Goal: Register for event/course

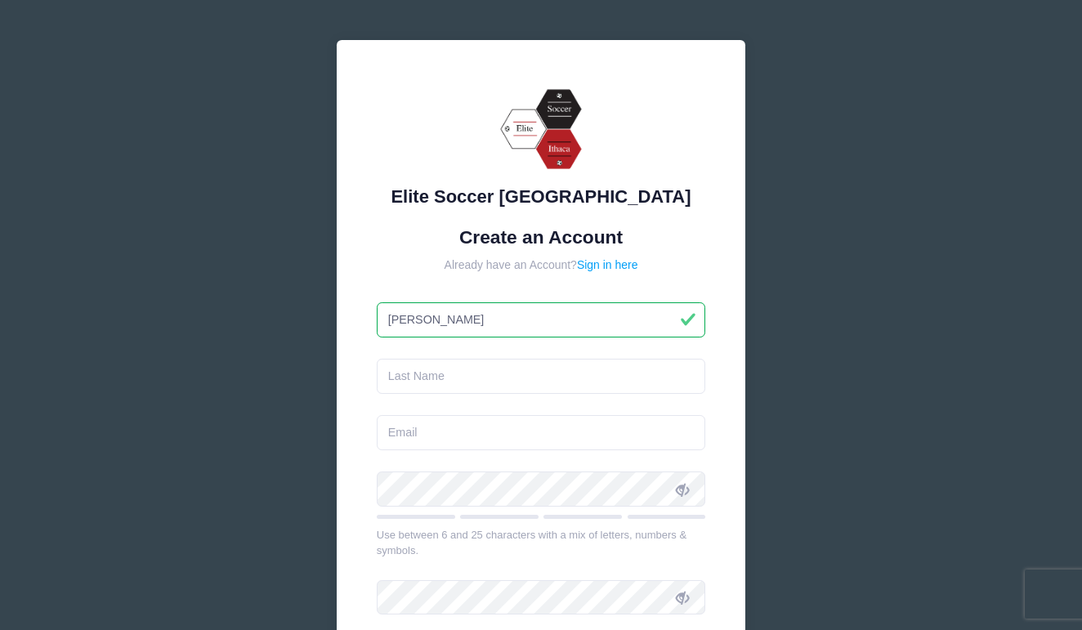
type input "[PERSON_NAME]"
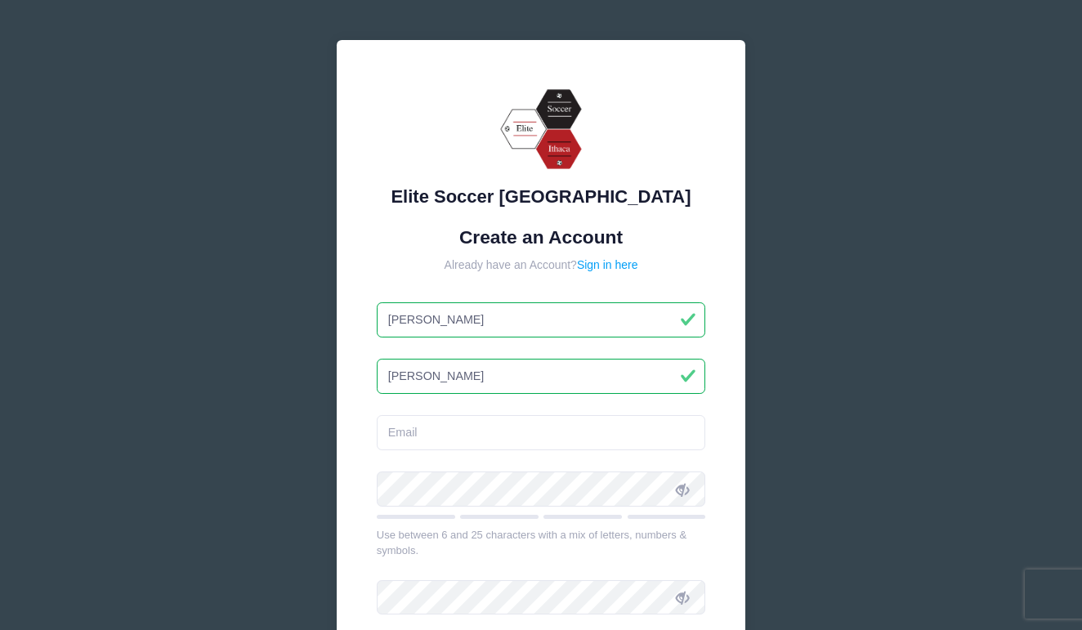
type input "[PERSON_NAME]"
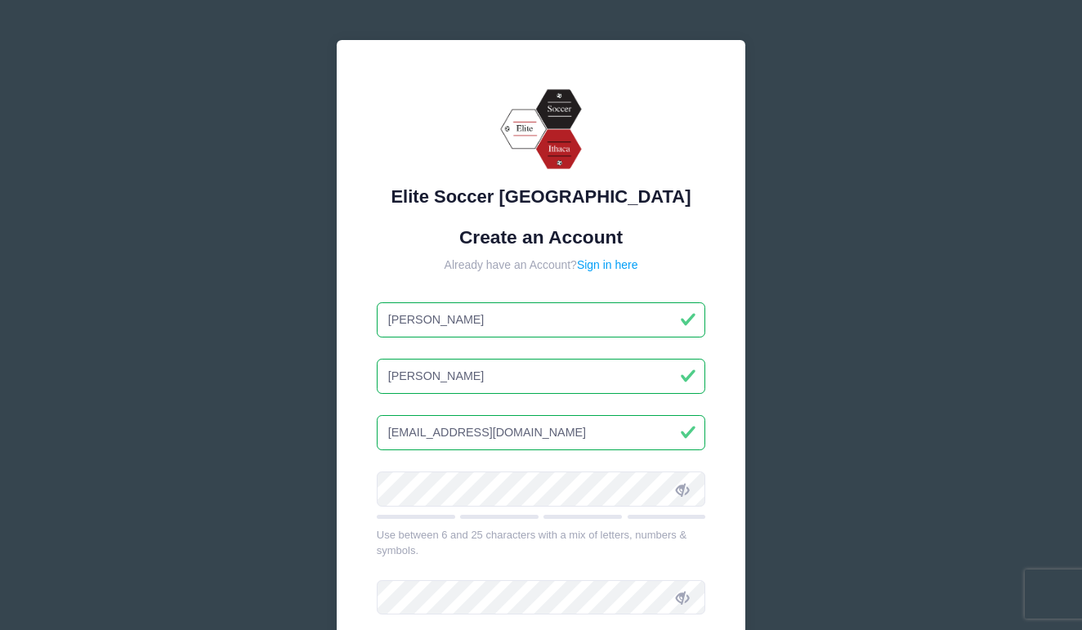
type input "[EMAIL_ADDRESS][DOMAIN_NAME]"
click at [683, 485] on icon at bounding box center [682, 489] width 13 height 13
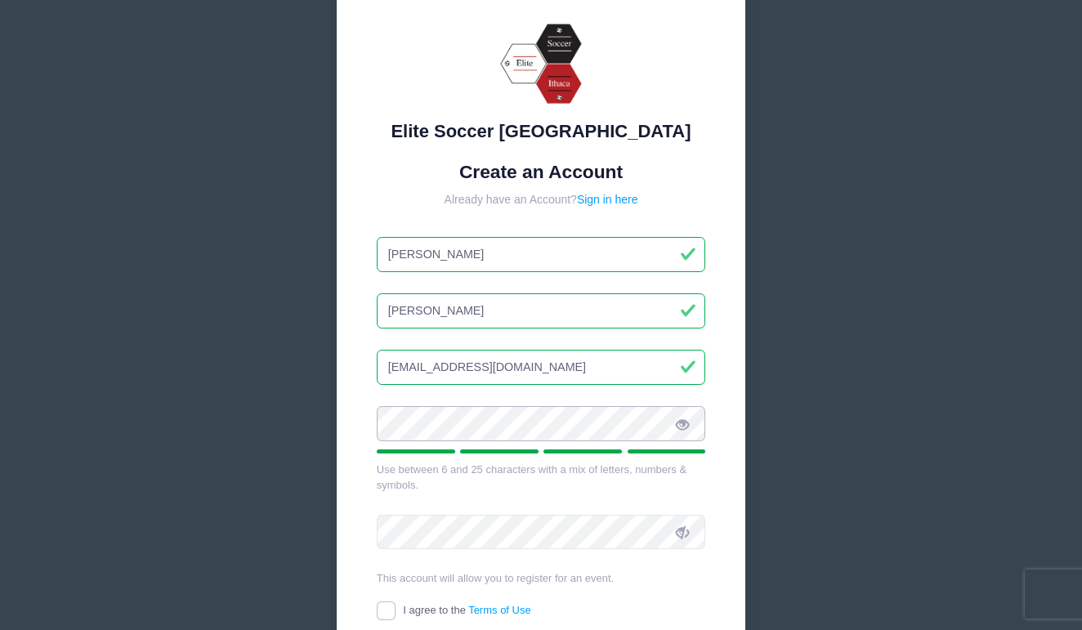
scroll to position [70, 0]
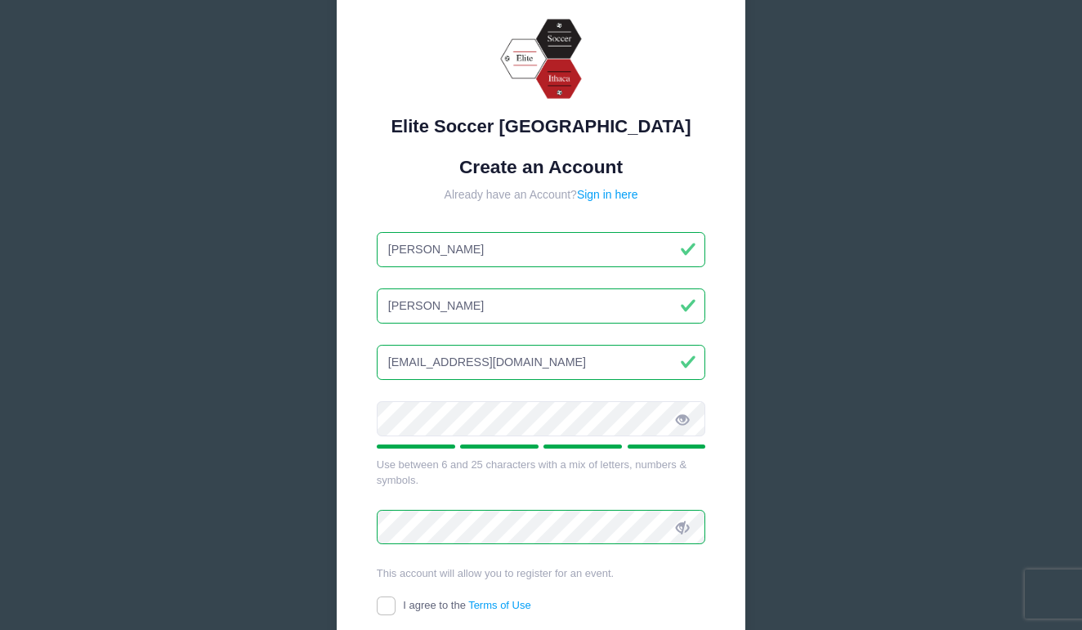
click at [687, 525] on icon at bounding box center [682, 527] width 13 height 13
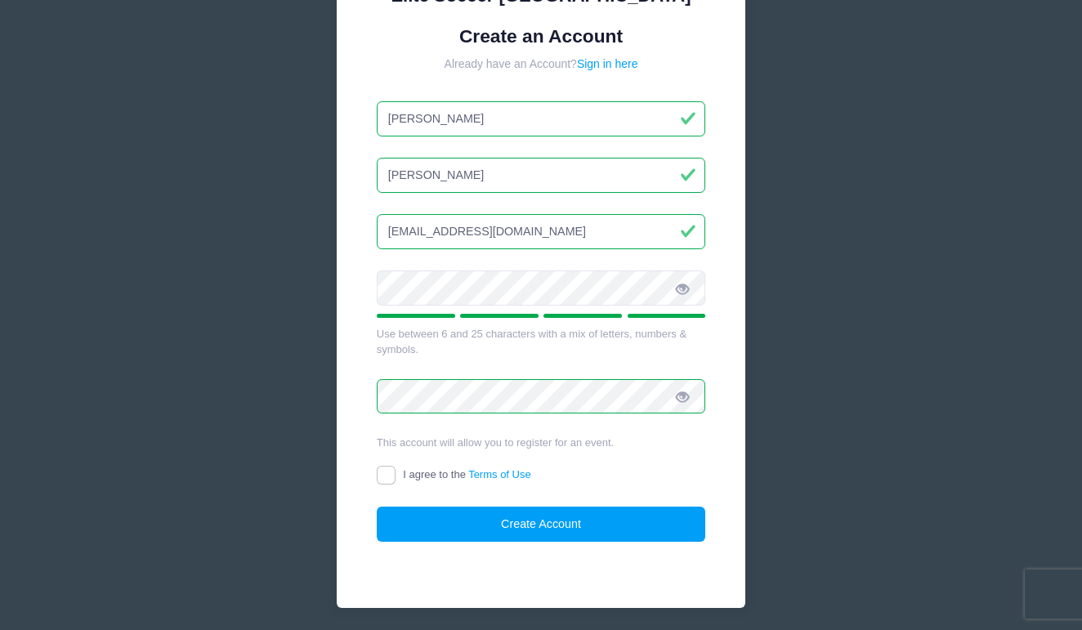
scroll to position [208, 0]
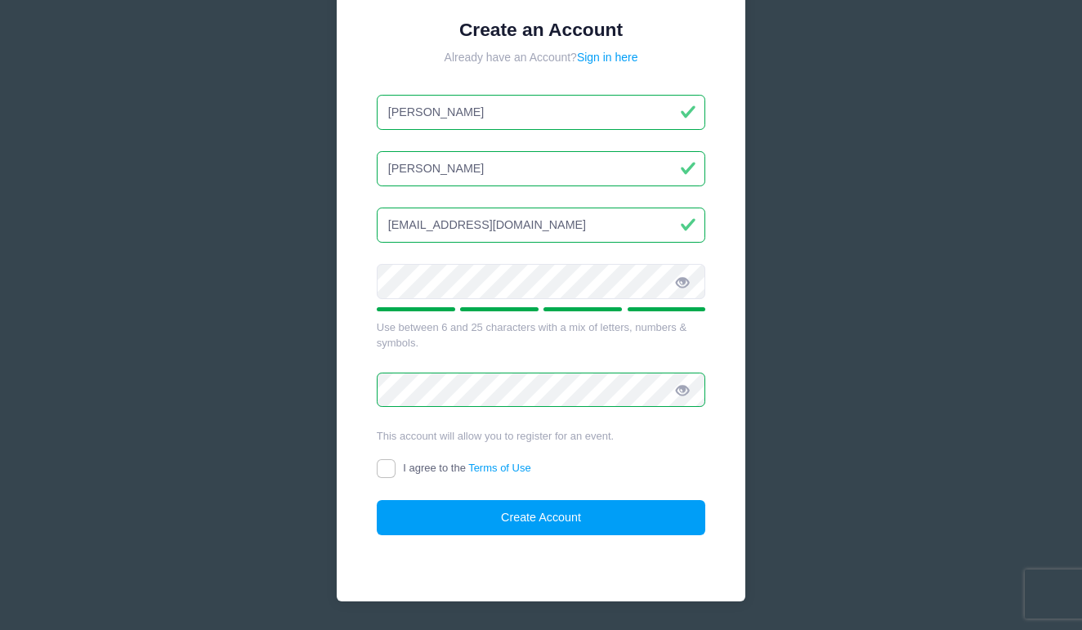
click at [390, 467] on input "I agree to the Terms of Use" at bounding box center [386, 468] width 19 height 19
checkbox input "true"
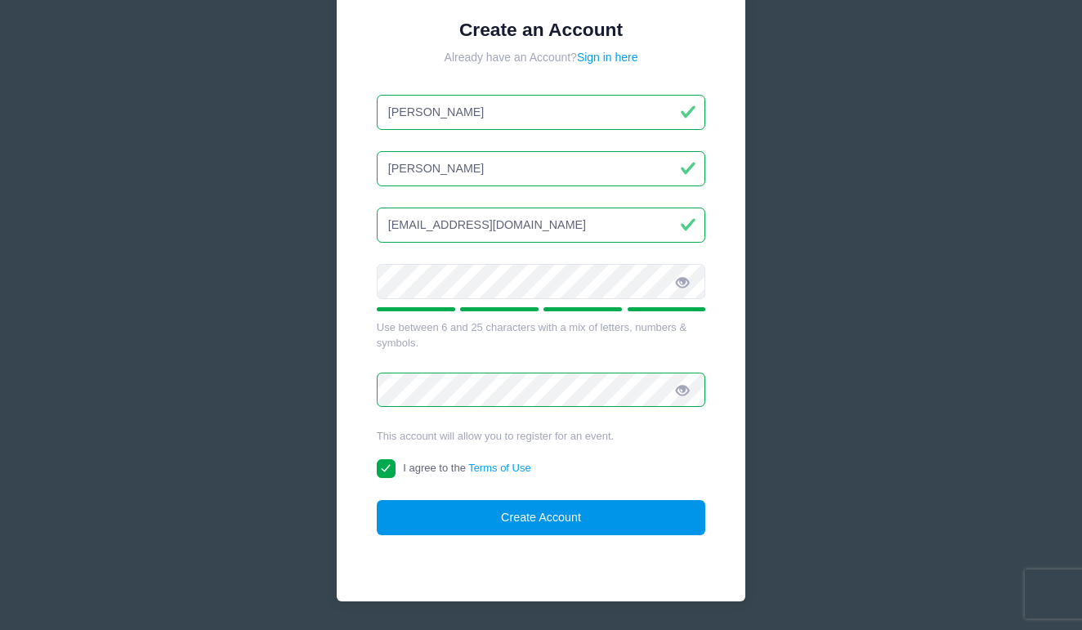
click at [540, 517] on button "Create Account" at bounding box center [541, 517] width 329 height 35
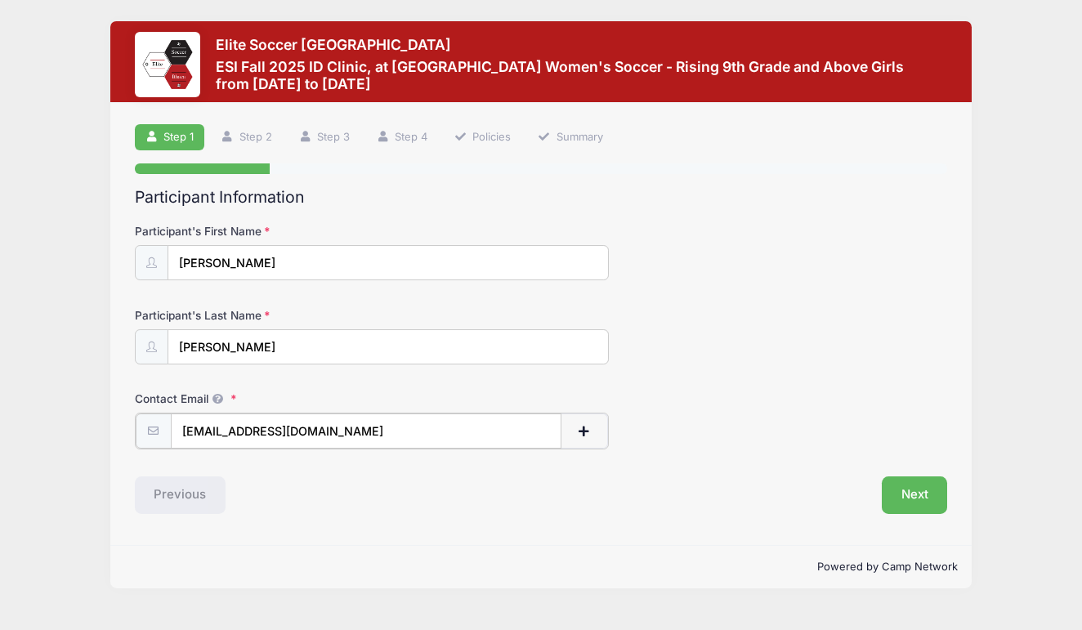
type input "[EMAIL_ADDRESS][DOMAIN_NAME]"
click at [556, 491] on div "Next" at bounding box center [748, 494] width 414 height 38
click at [902, 490] on button "Next" at bounding box center [915, 494] width 66 height 38
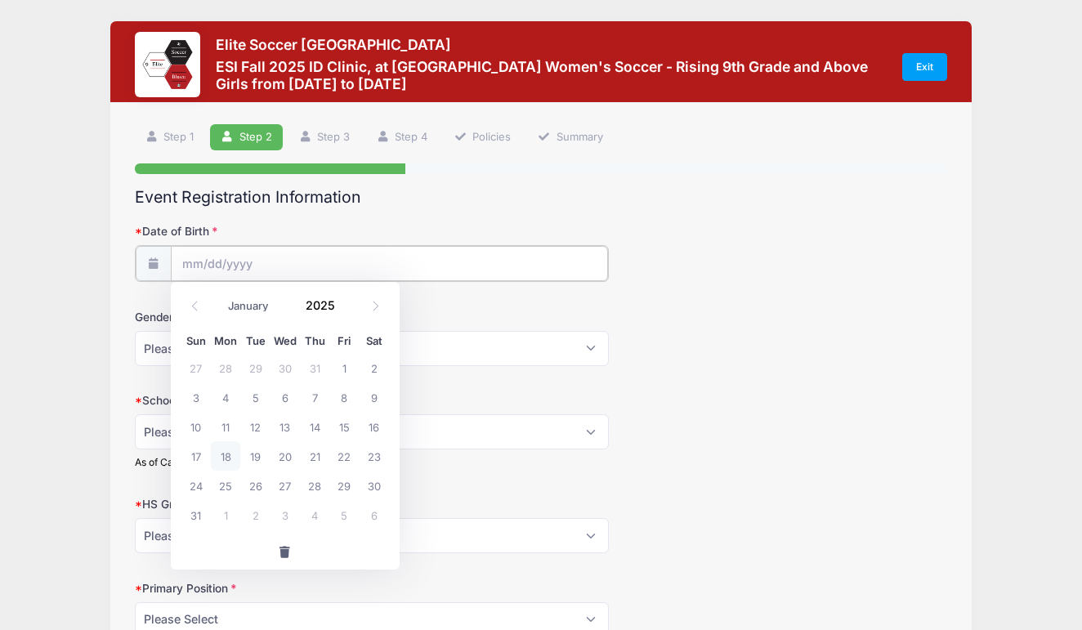
click at [328, 260] on input "Date of Birth" at bounding box center [389, 263] width 437 height 35
click at [284, 273] on input "Date of Birth" at bounding box center [389, 263] width 437 height 35
click at [343, 299] on span at bounding box center [344, 299] width 11 height 12
click at [345, 311] on span at bounding box center [344, 311] width 11 height 12
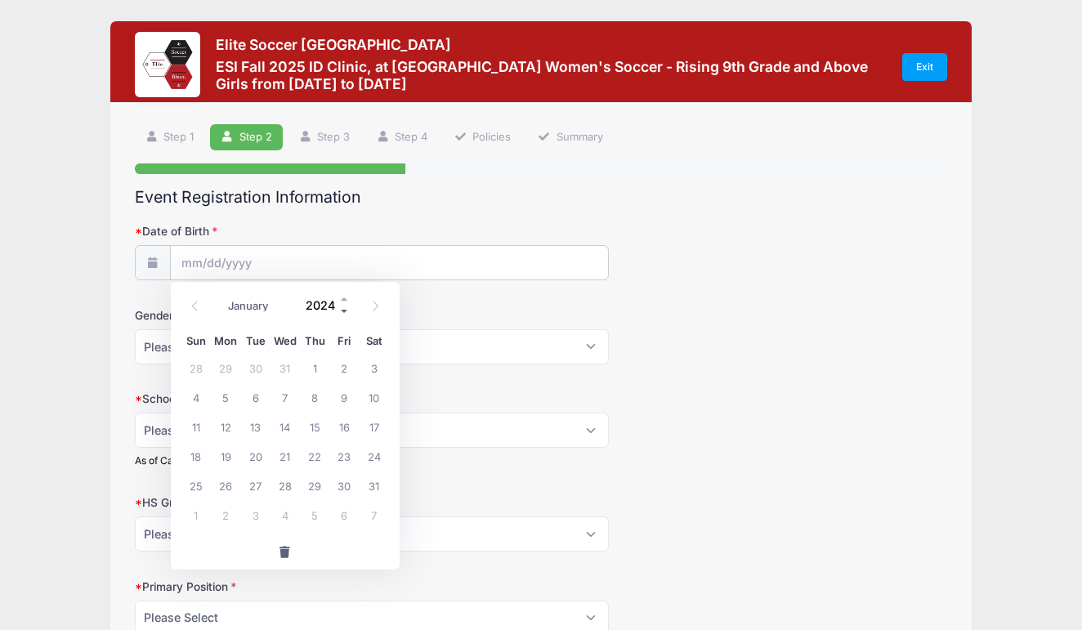
click at [345, 311] on span at bounding box center [344, 311] width 11 height 12
click at [324, 307] on input "2020" at bounding box center [323, 305] width 53 height 25
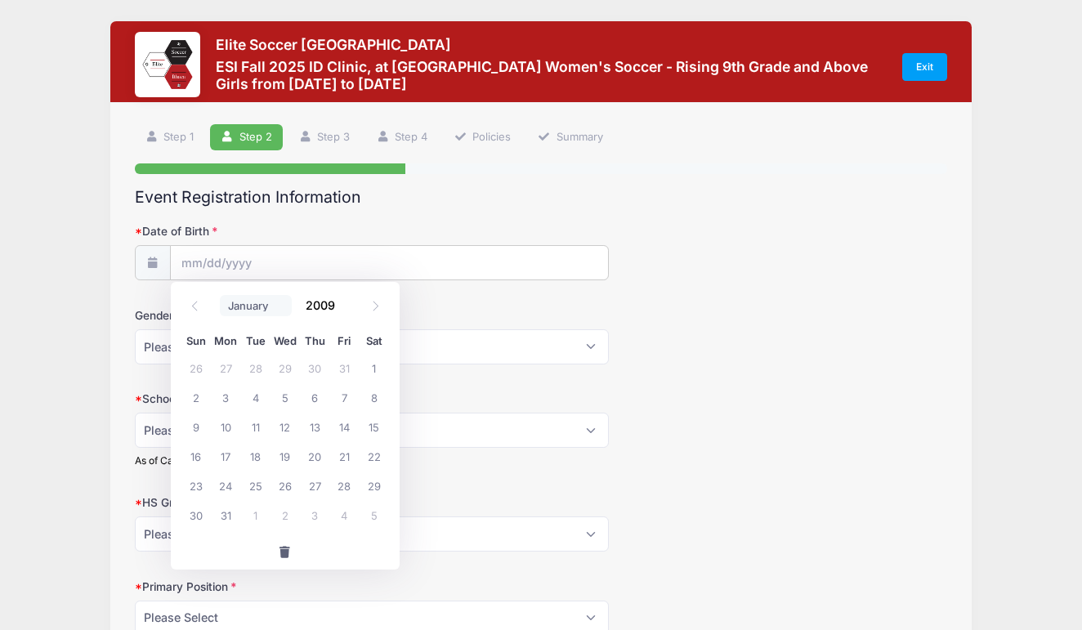
type input "2009"
select select "0"
click at [288, 458] on span "21" at bounding box center [285, 455] width 29 height 29
type input "[DATE]"
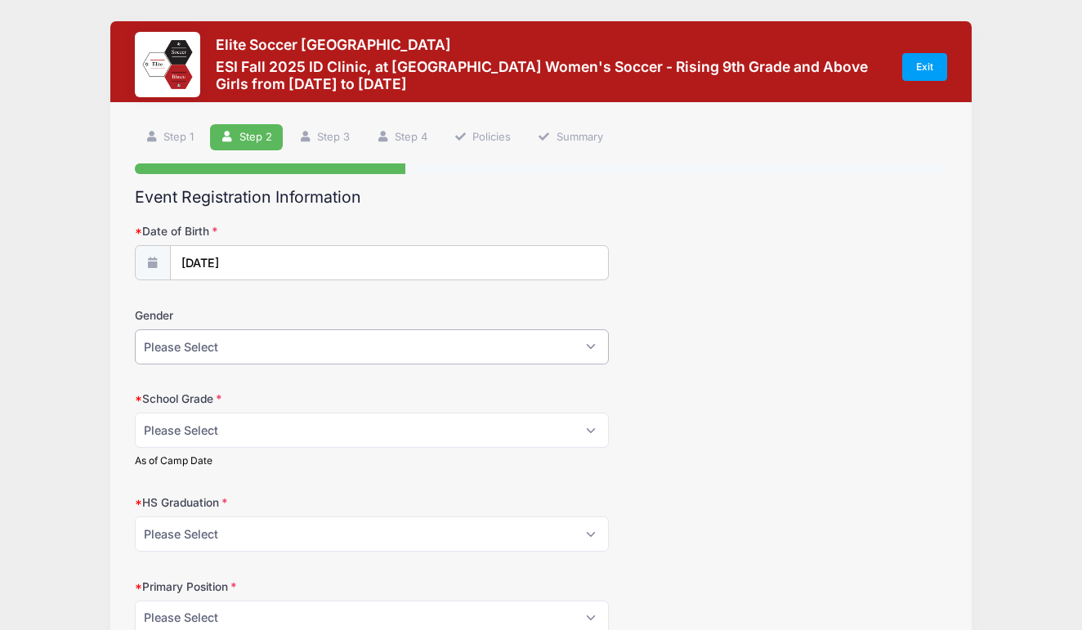
select select "[DEMOGRAPHIC_DATA]"
select select "Junior"
select select "2027"
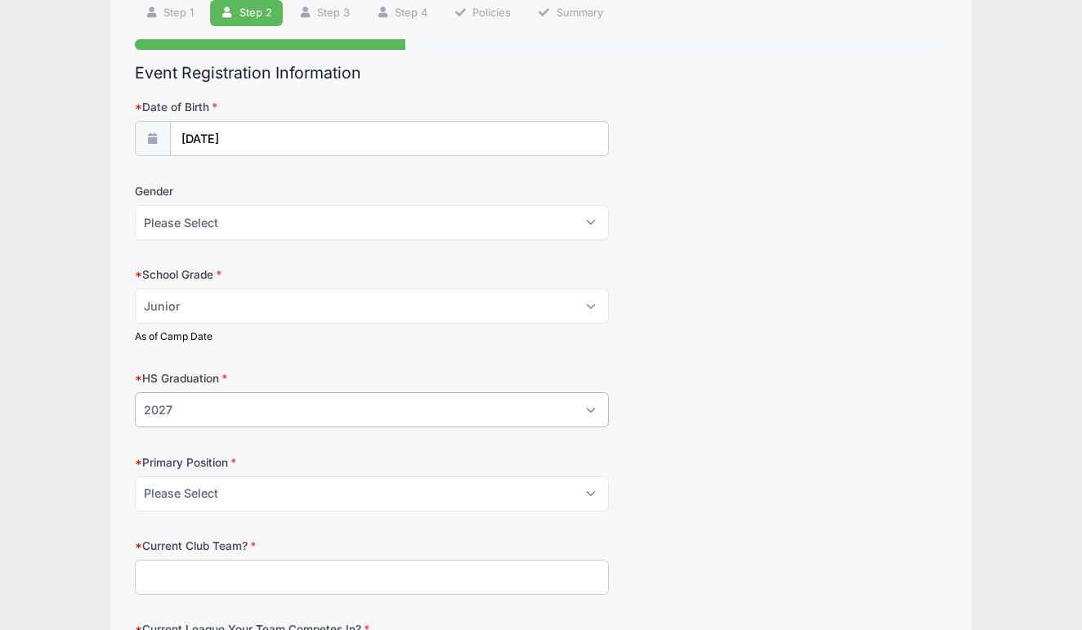
scroll to position [132, 0]
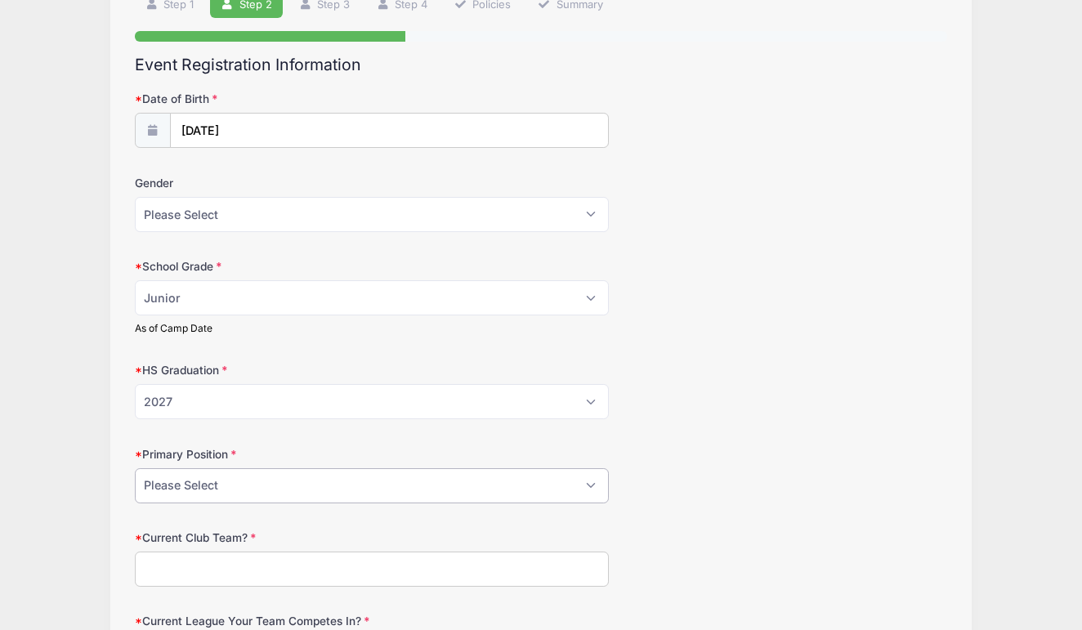
select select "Center Defender"
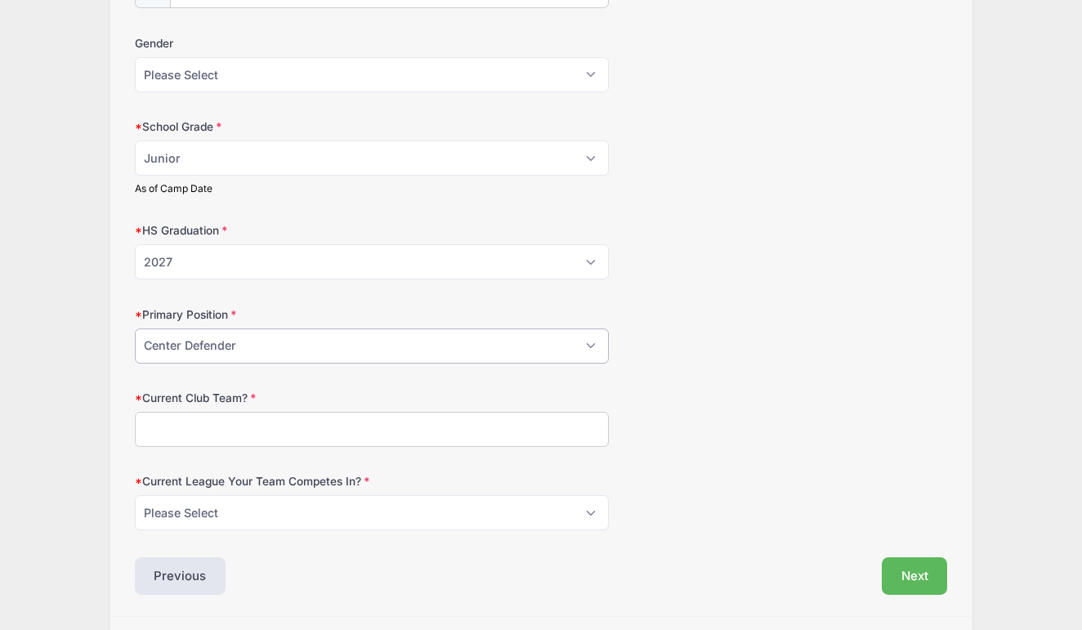
scroll to position [276, 0]
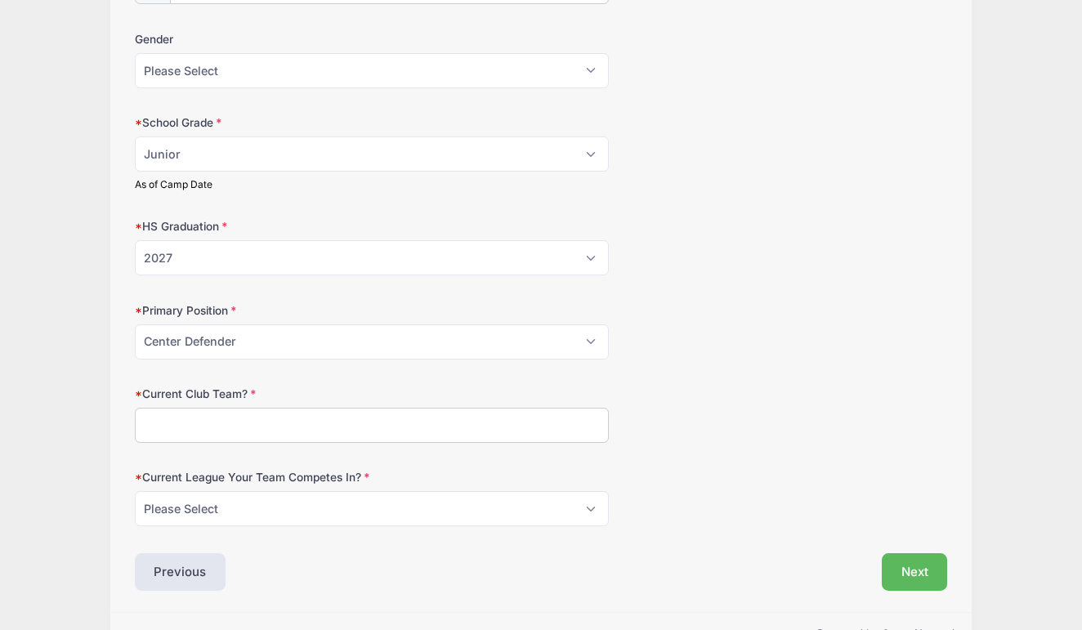
click at [257, 418] on input "Current Club Team?" at bounding box center [372, 425] width 474 height 35
type input "[PERSON_NAME] Mount [PERSON_NAME] Sports Club, [GEOGRAPHIC_DATA], [GEOGRAPHIC_D…"
select select "ECNL"
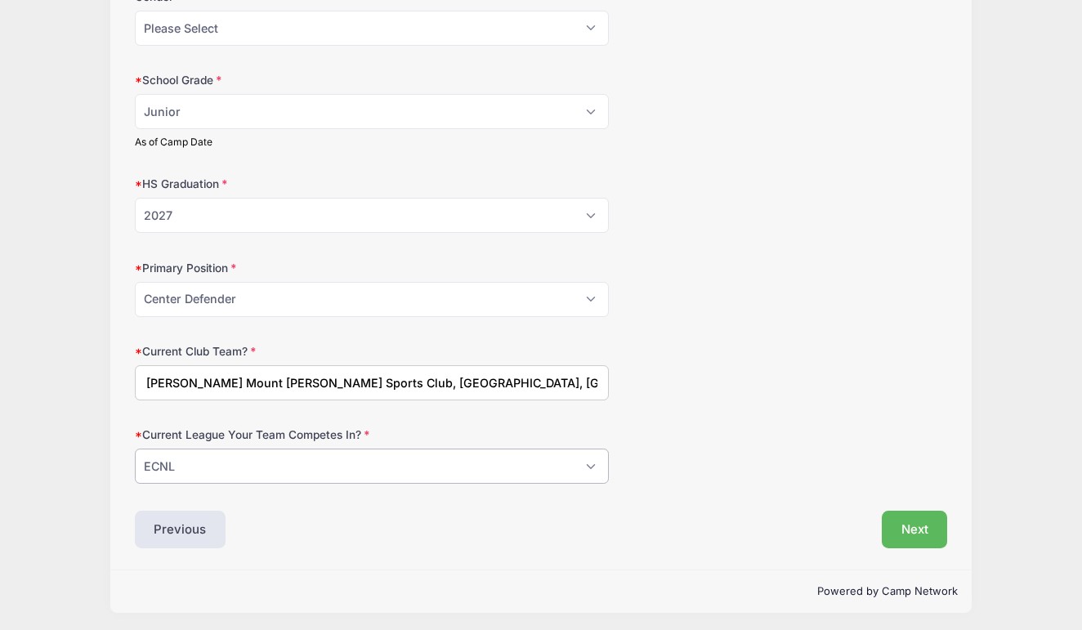
scroll to position [318, 0]
click at [905, 519] on button "Next" at bounding box center [915, 531] width 66 height 38
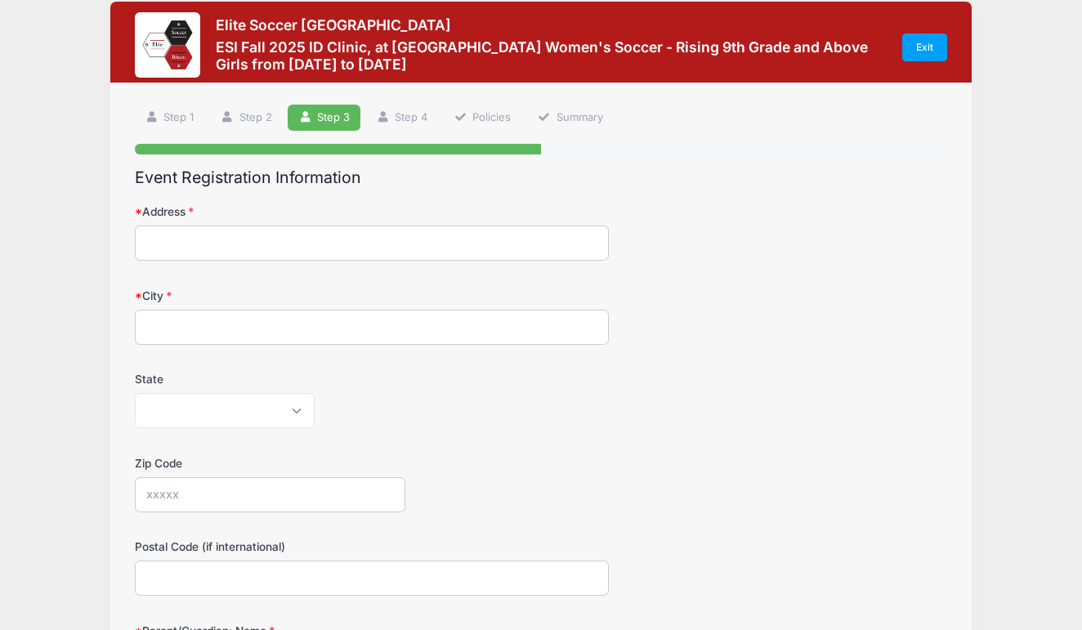
scroll to position [0, 0]
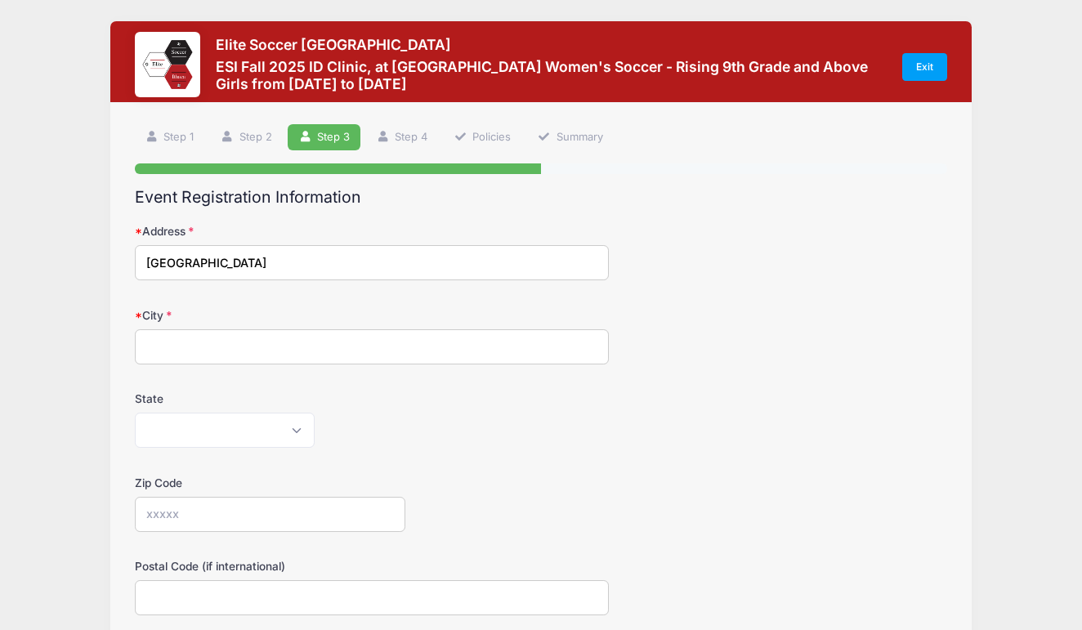
type input "[GEOGRAPHIC_DATA]"
select select "VA"
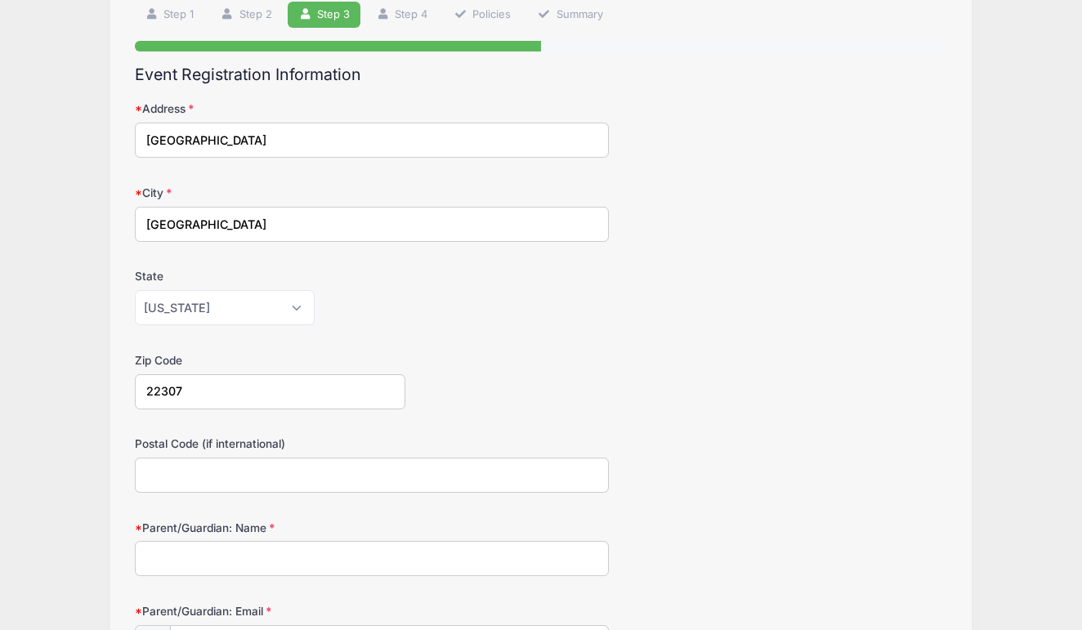
scroll to position [124, 0]
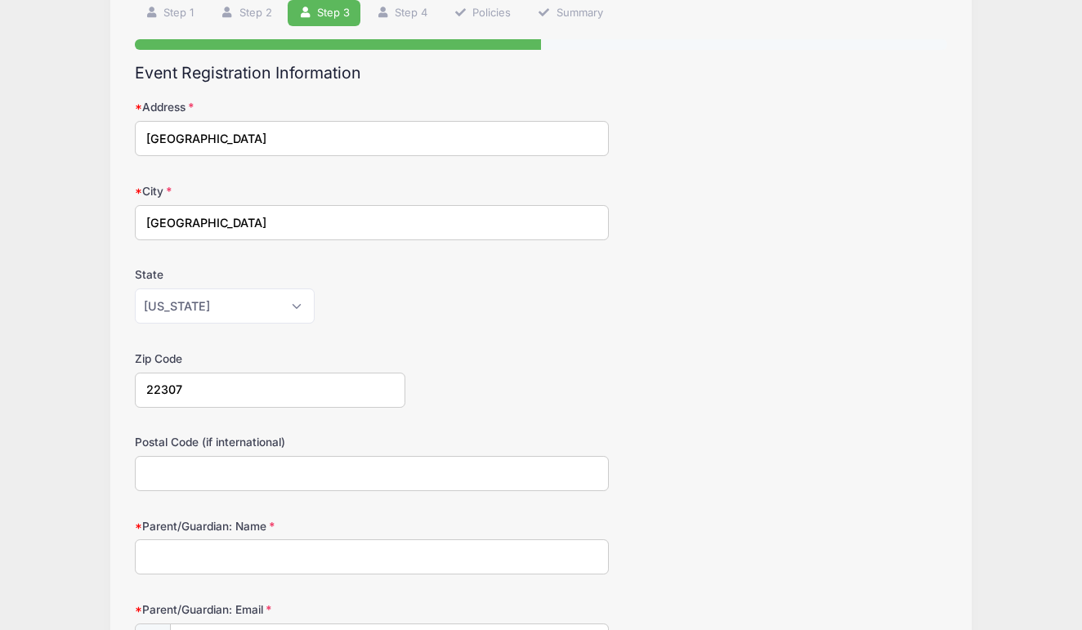
type input "22307"
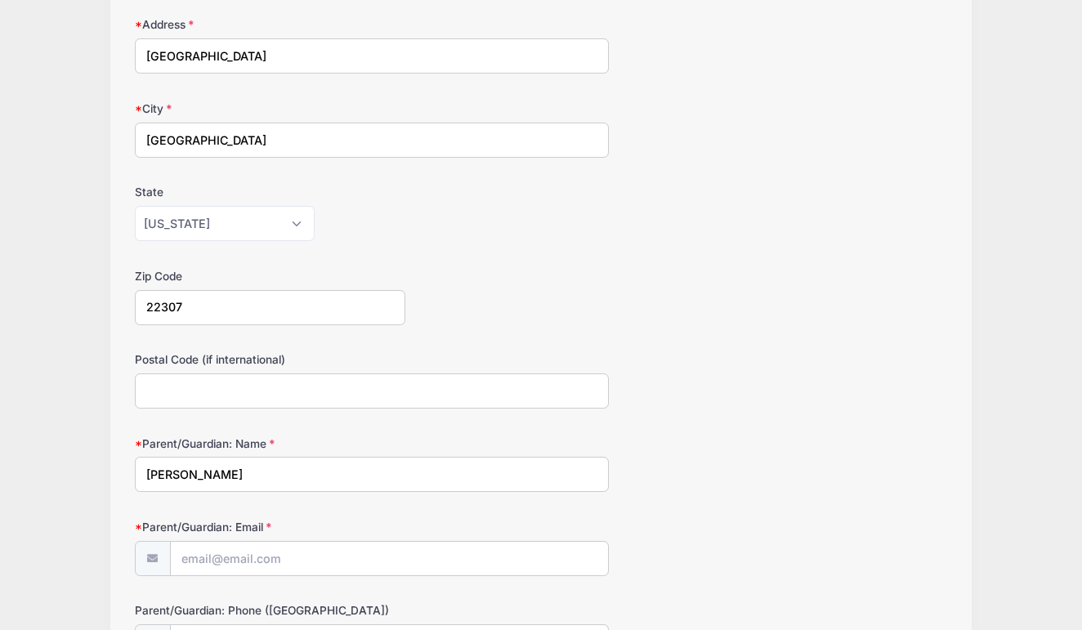
scroll to position [257, 0]
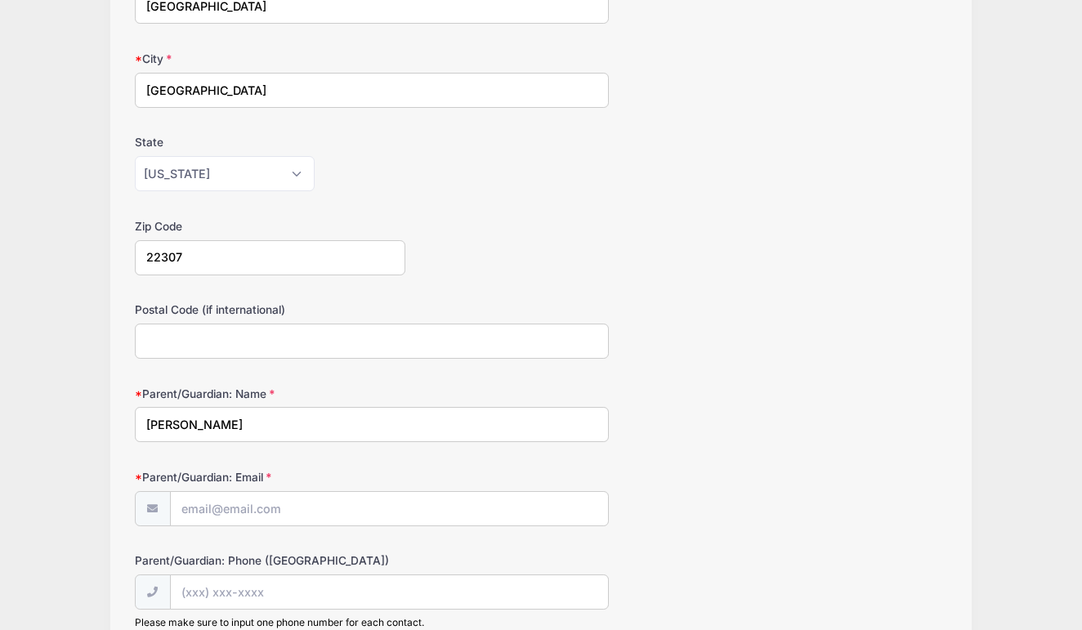
type input "[PERSON_NAME]"
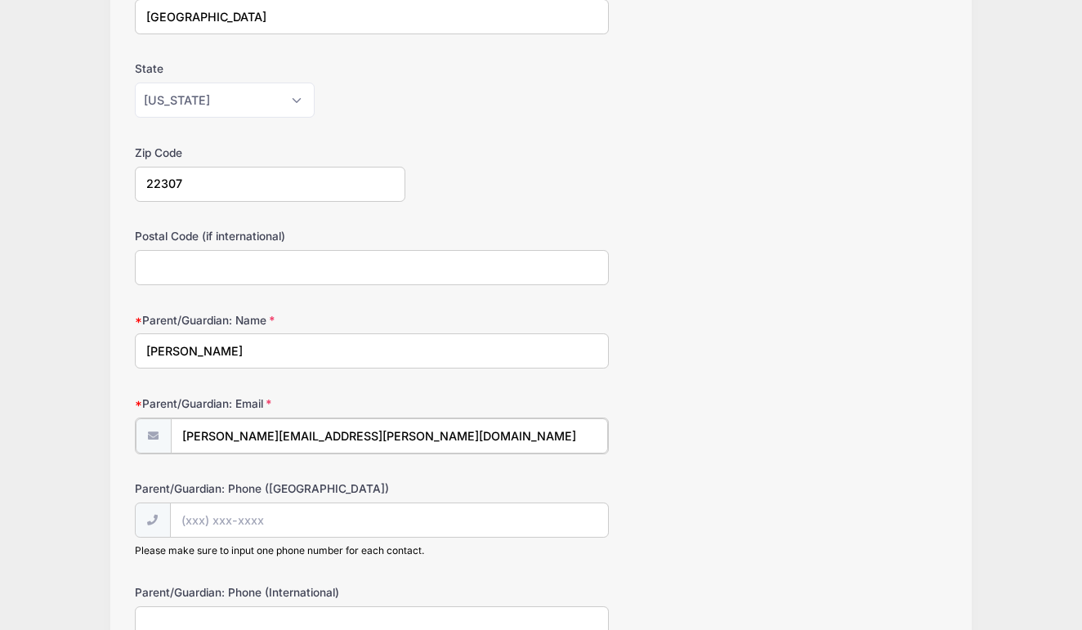
type input "[PERSON_NAME][EMAIL_ADDRESS][PERSON_NAME][DOMAIN_NAME]"
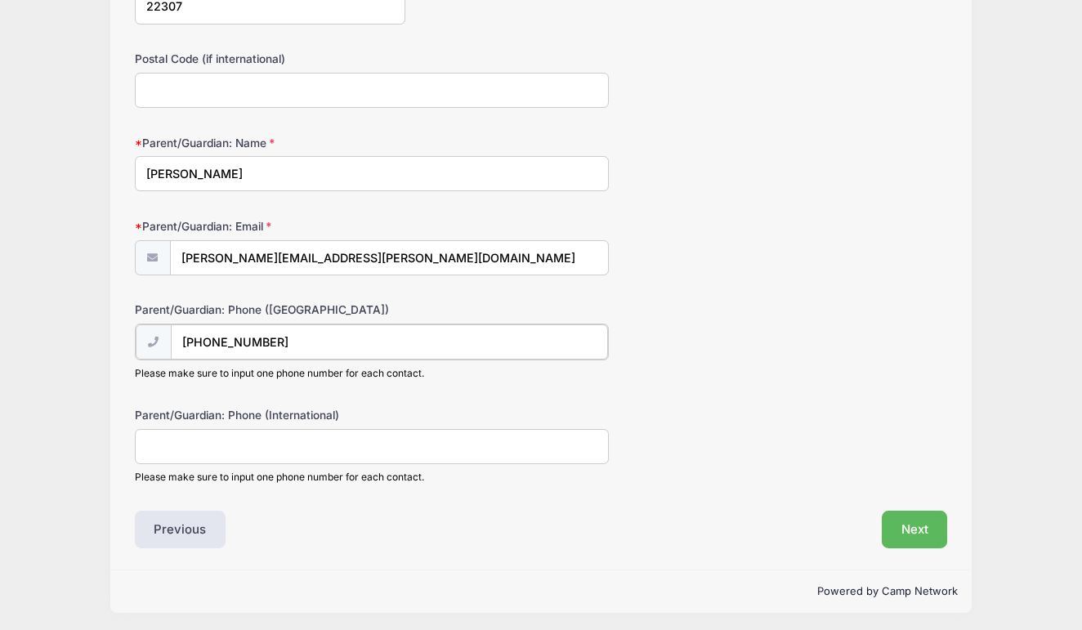
scroll to position [506, 0]
type input "[PHONE_NUMBER]"
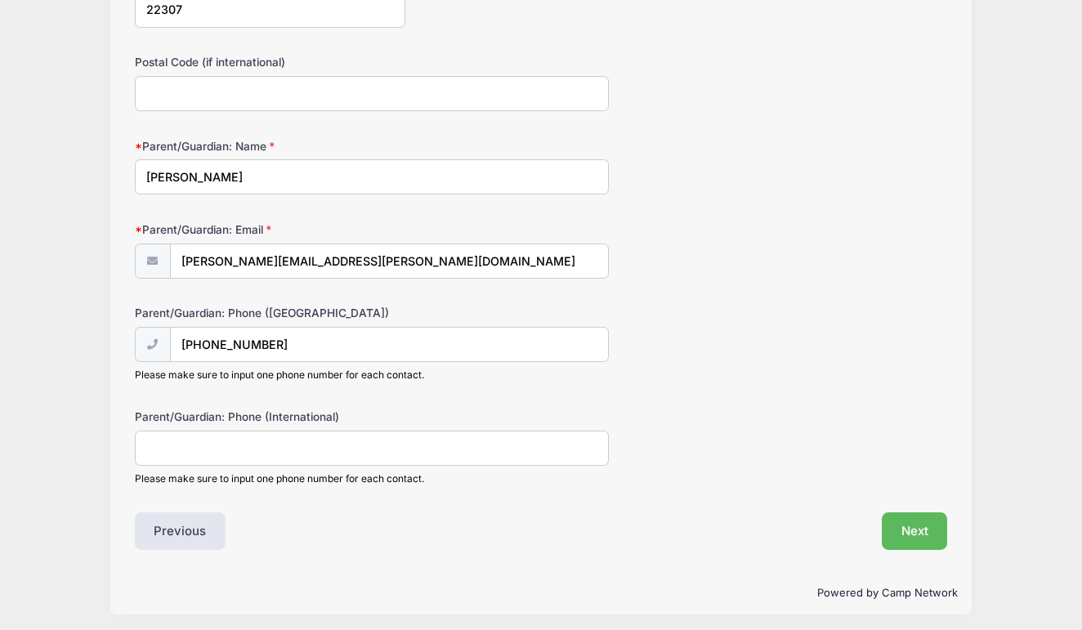
click at [324, 507] on div "Event Registration Information Address [STREET_ADDRESS] City [GEOGRAPHIC_DATA] …" at bounding box center [541, 117] width 813 height 867
click at [915, 521] on button "Next" at bounding box center [915, 531] width 66 height 38
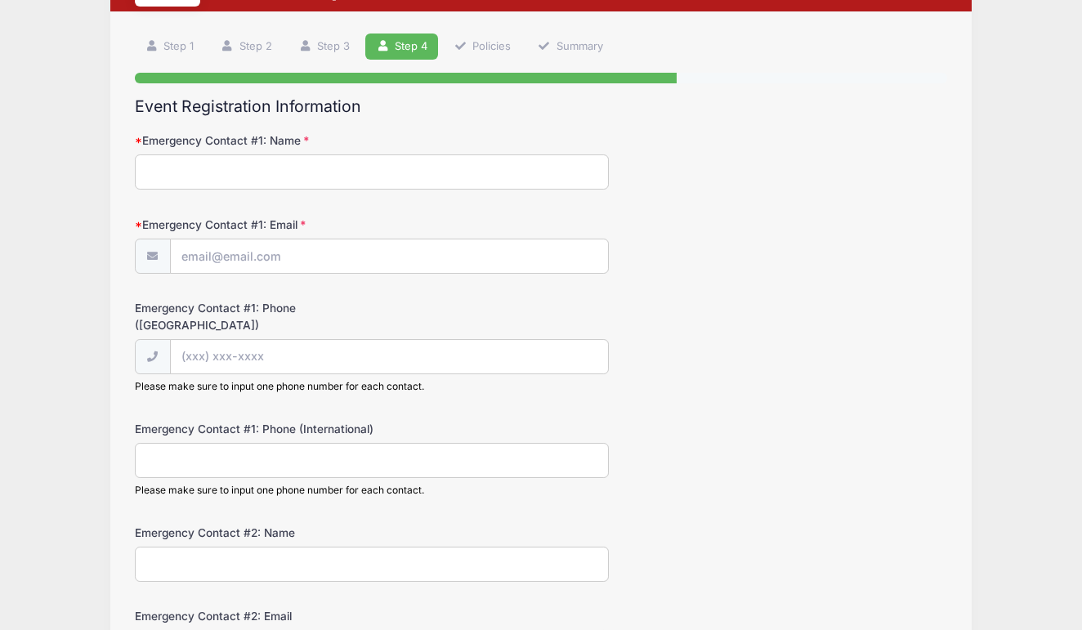
scroll to position [0, 0]
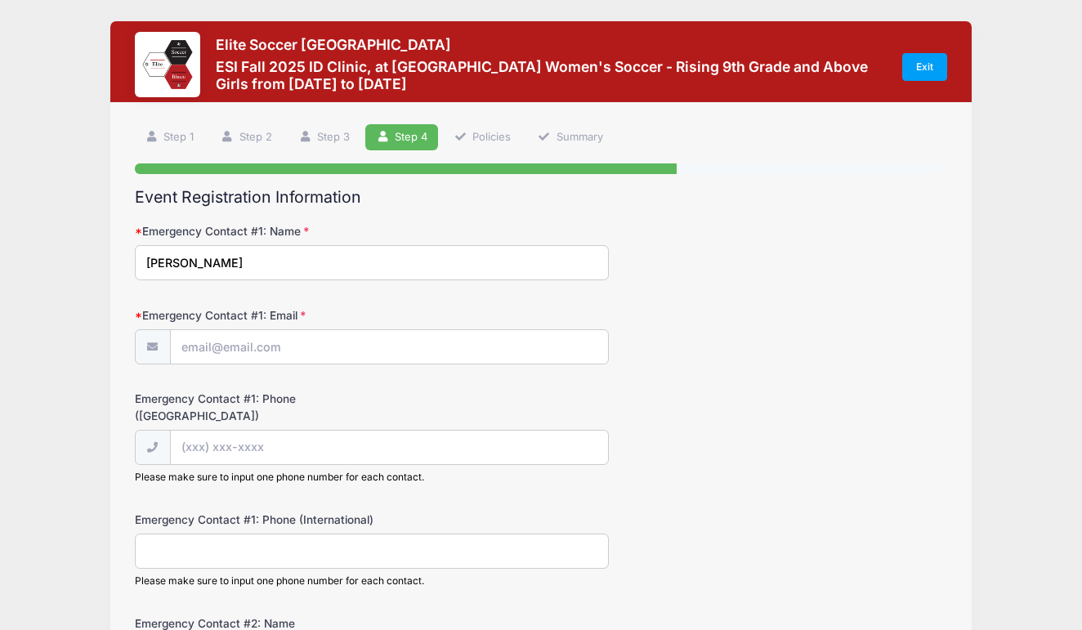
type input "[PERSON_NAME]"
type input "[PERSON_NAME][EMAIL_ADDRESS][PERSON_NAME][DOMAIN_NAME]"
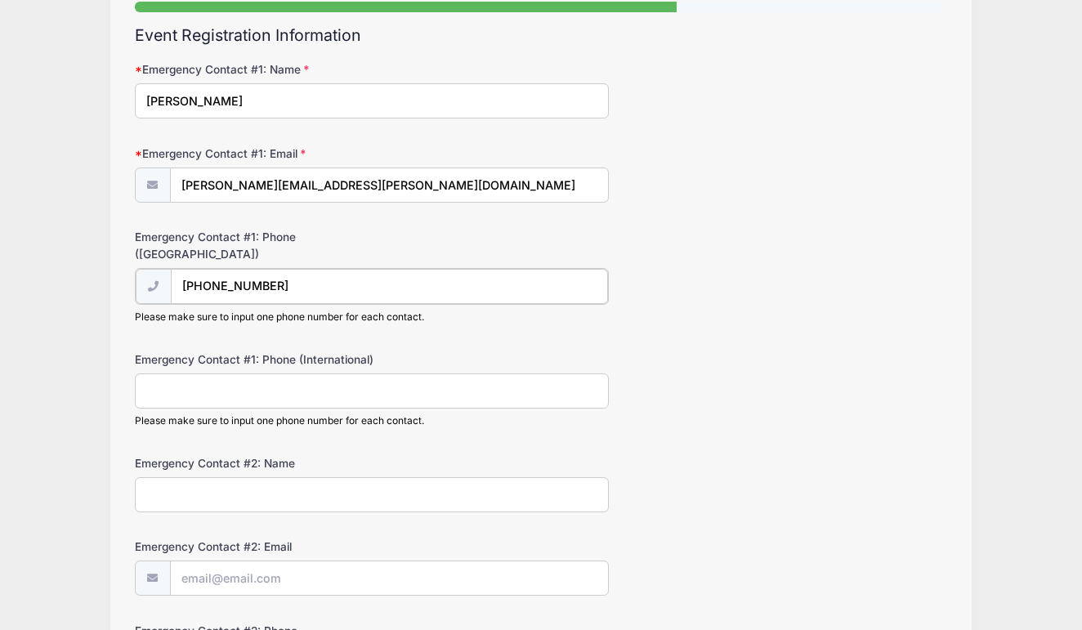
scroll to position [174, 0]
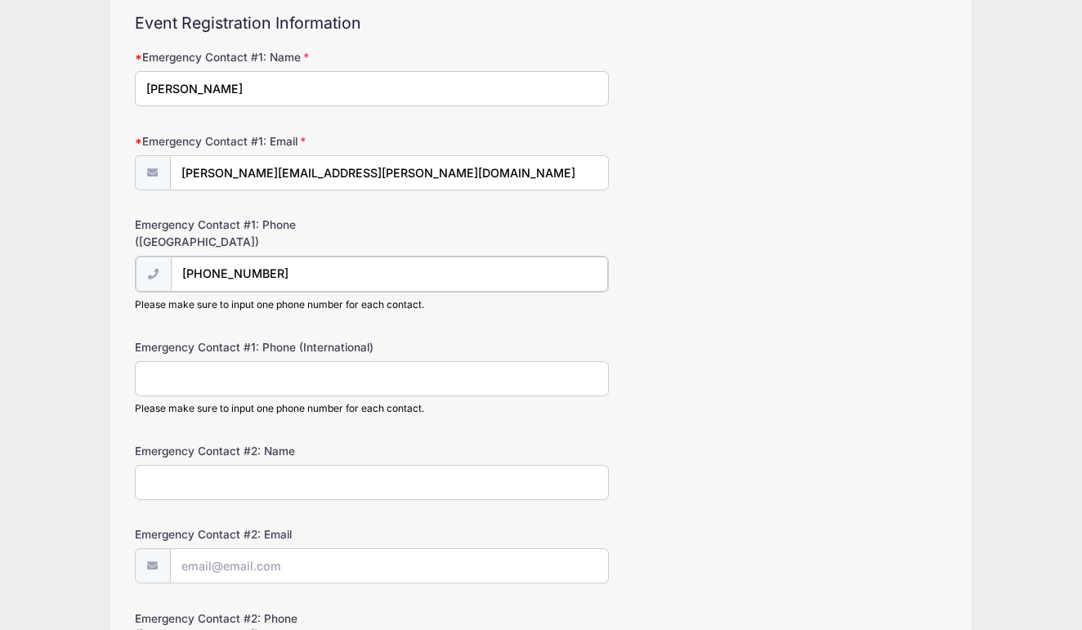
type input "[PHONE_NUMBER]"
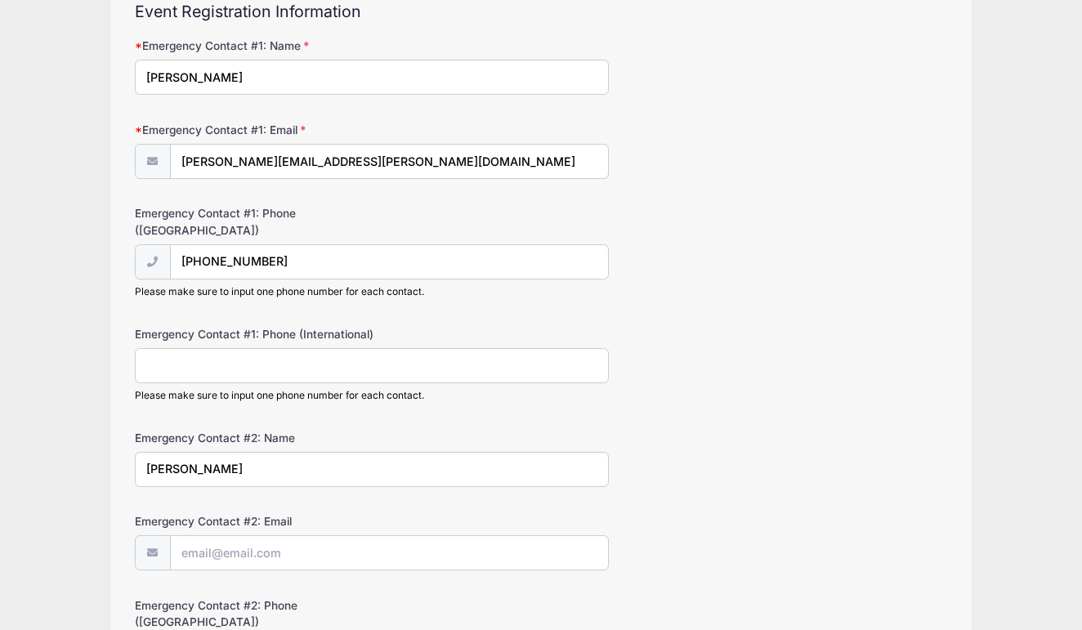
scroll to position [186, 0]
type input "[PERSON_NAME]"
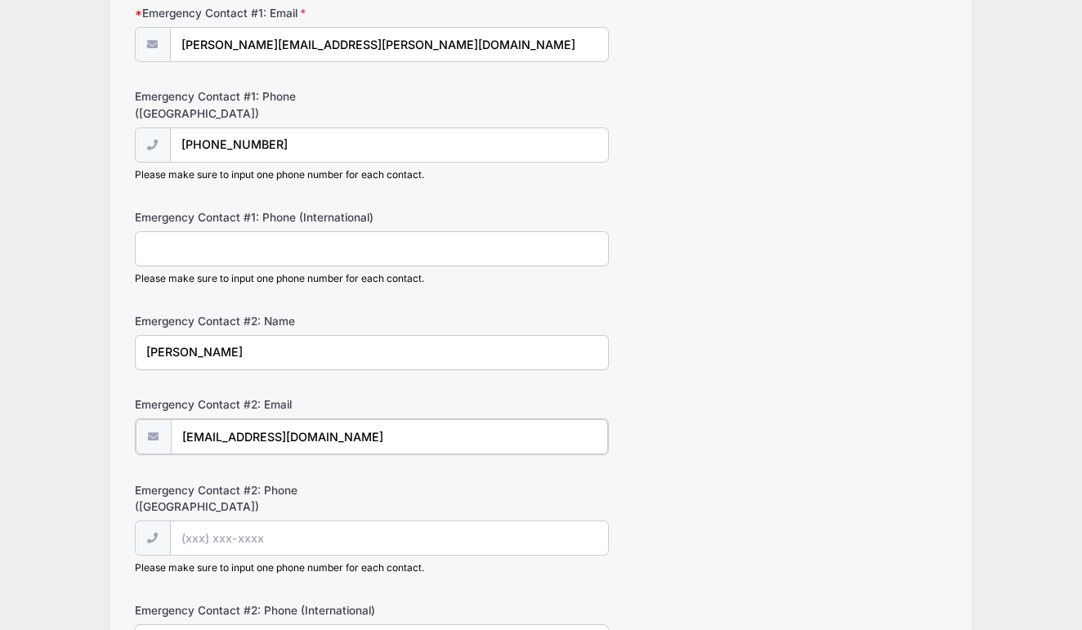
scroll to position [302, 0]
type input "[EMAIL_ADDRESS][DOMAIN_NAME]"
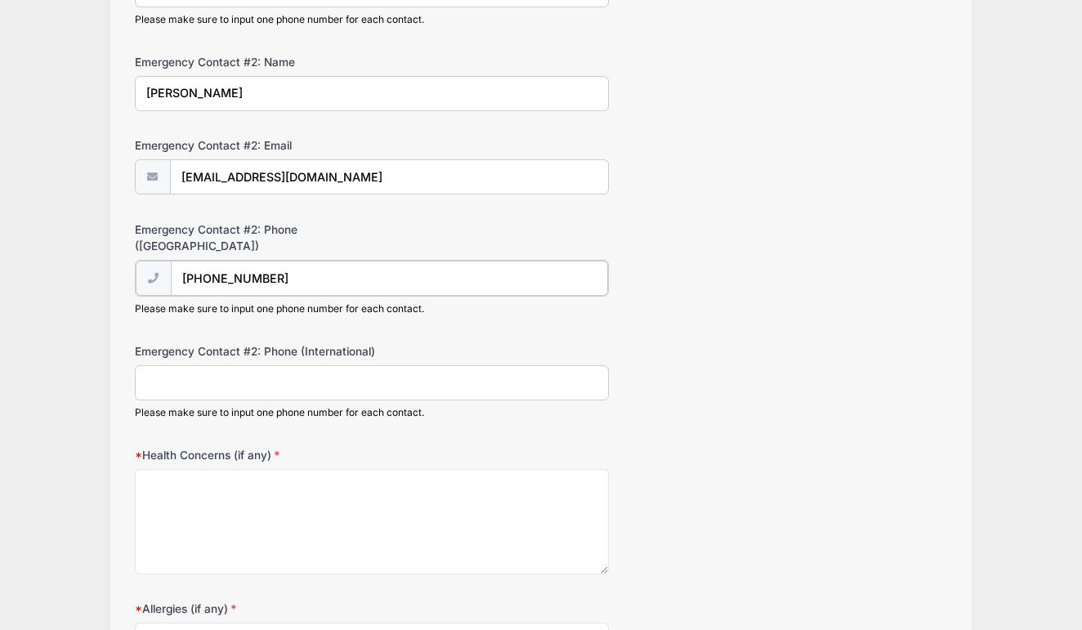
scroll to position [567, 0]
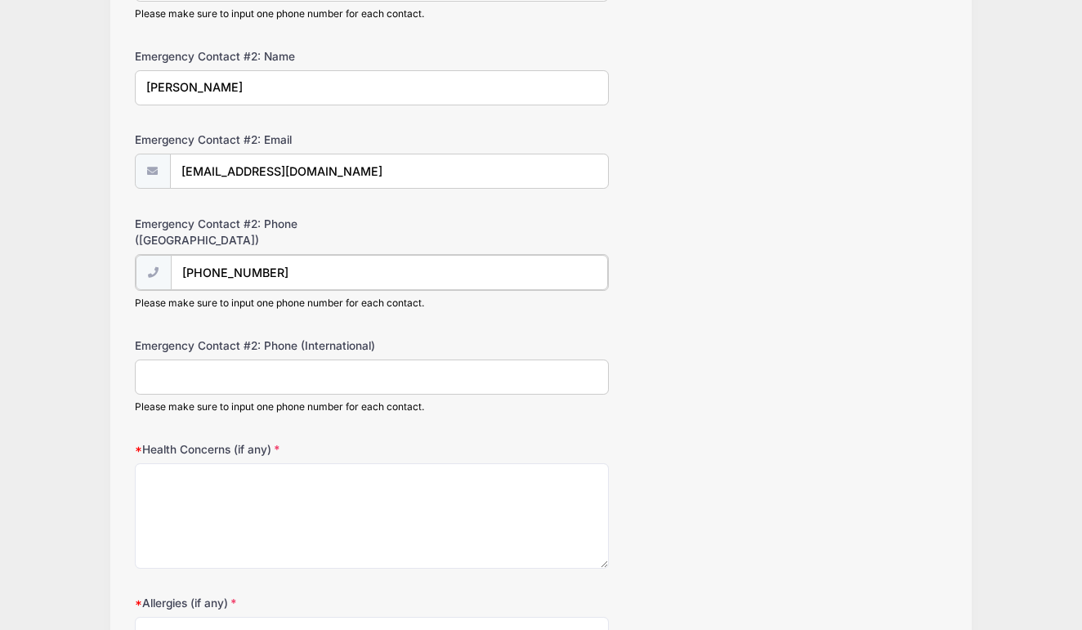
type input "[PHONE_NUMBER]"
click at [202, 477] on textarea "Health Concerns (if any)" at bounding box center [372, 514] width 474 height 105
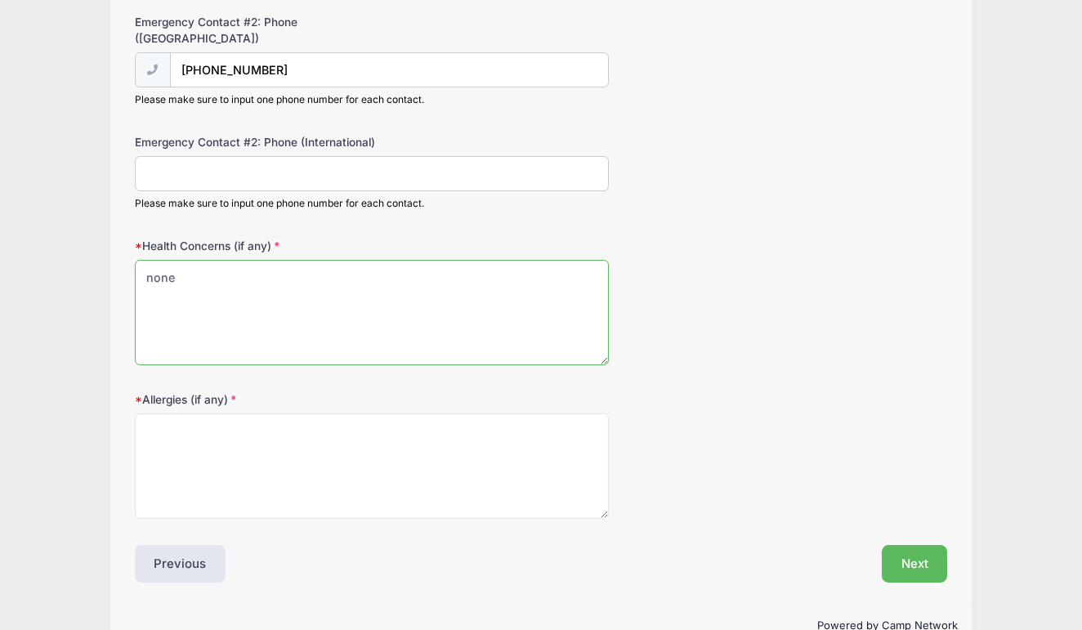
scroll to position [768, 0]
type textarea "none"
click at [215, 430] on textarea "Allergies (if any)" at bounding box center [372, 466] width 474 height 105
type textarea "none"
click at [923, 546] on button "Next" at bounding box center [915, 565] width 66 height 38
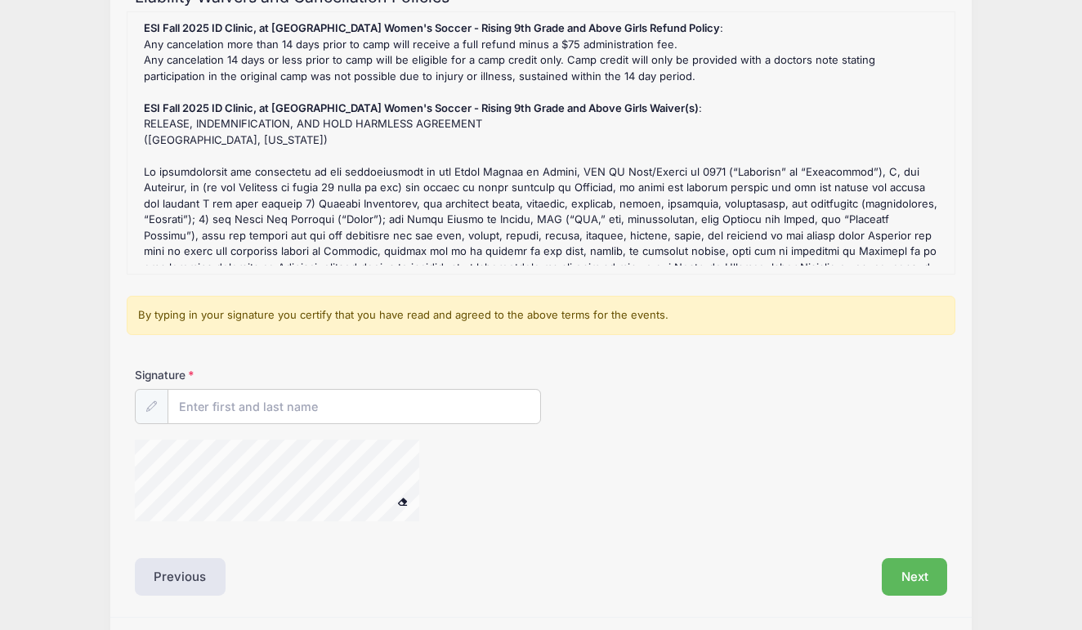
scroll to position [201, 0]
click at [396, 402] on input "Signature" at bounding box center [354, 406] width 372 height 35
type input "[PERSON_NAME]"
click at [155, 402] on icon at bounding box center [151, 405] width 11 height 11
click at [309, 437] on div "Signature [PERSON_NAME]" at bounding box center [541, 451] width 829 height 170
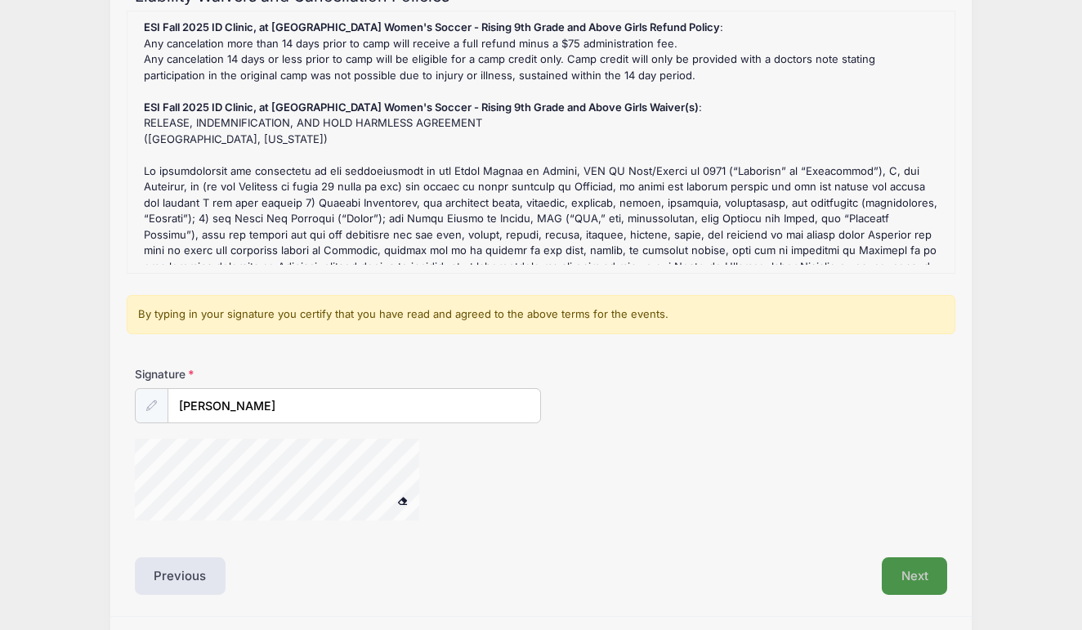
click at [906, 573] on button "Next" at bounding box center [915, 576] width 66 height 38
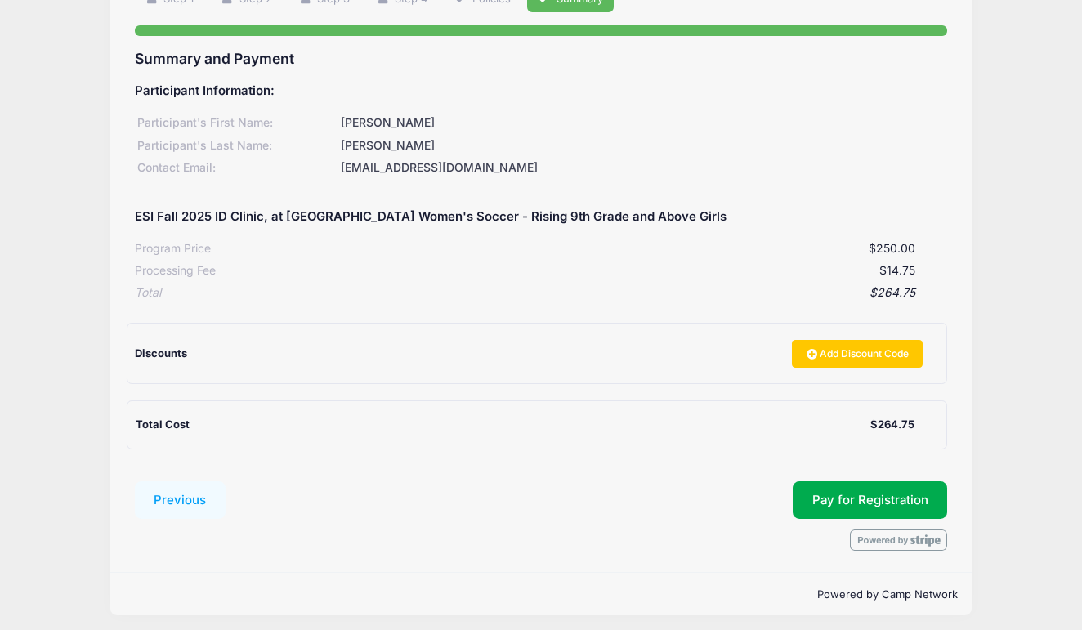
scroll to position [136, 0]
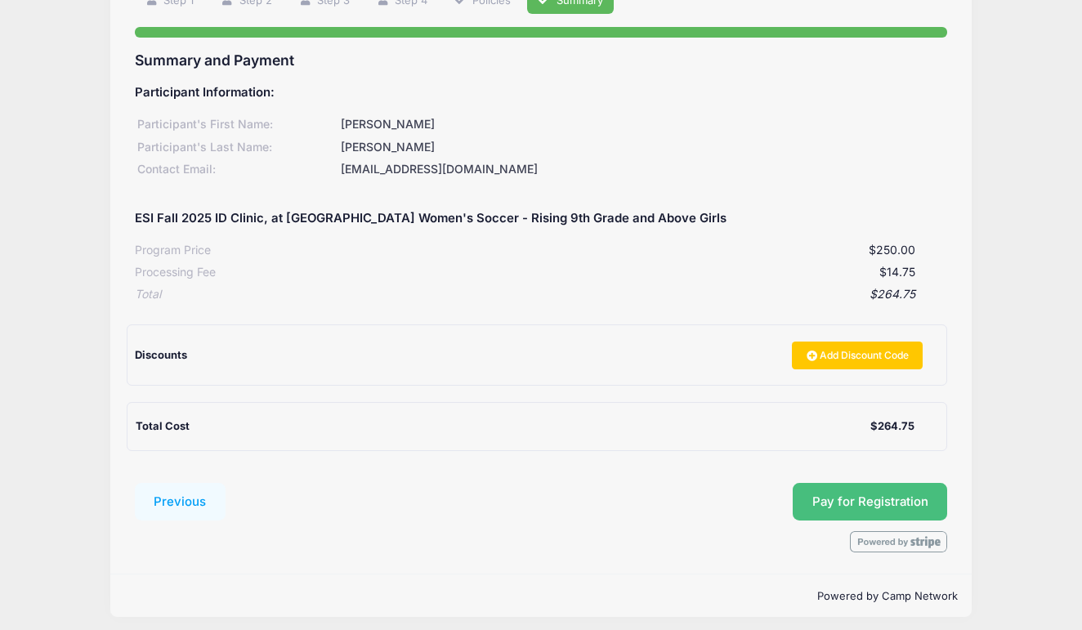
click at [884, 494] on span "Pay for Registration" at bounding box center [870, 501] width 116 height 15
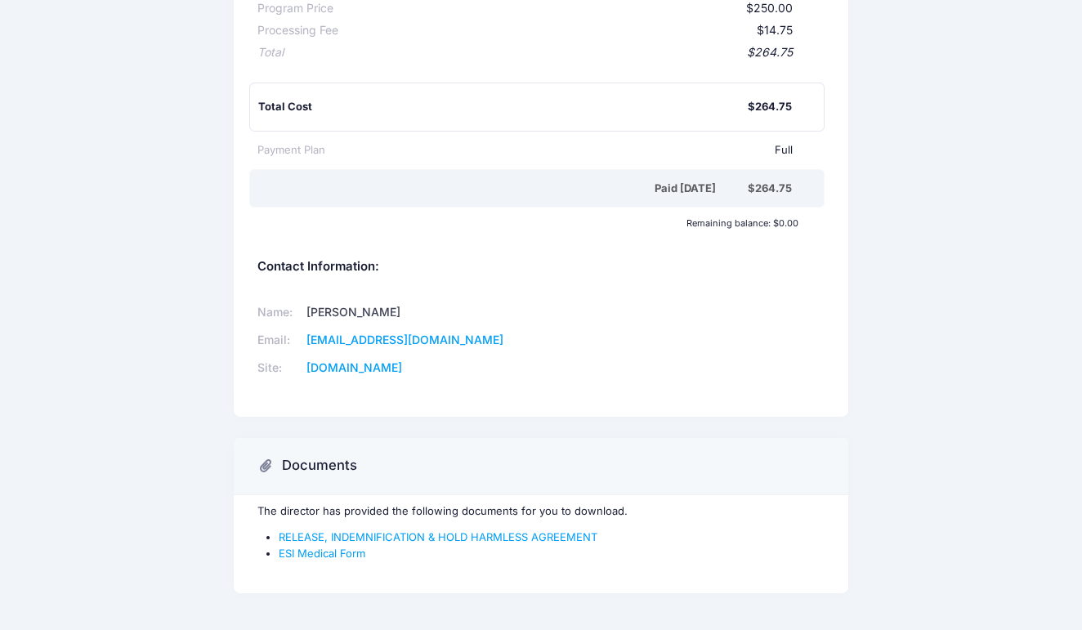
scroll to position [423, 0]
click at [405, 531] on link "RELEASE, INDEMNIFICATION & HOLD HARMLESS AGREEMENT" at bounding box center [438, 537] width 319 height 13
click at [316, 548] on link "ESI Medical Form" at bounding box center [322, 554] width 87 height 13
